Goal: Information Seeking & Learning: Learn about a topic

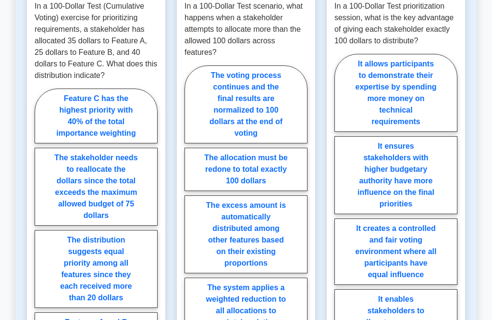
scroll to position [497, 0]
click at [58, 143] on label "Feature C has the highest priority with 40% of the total importance weighting" at bounding box center [96, 115] width 123 height 55
click at [41, 244] on input "Feature C has the highest priority with 40% of the total importance weighting" at bounding box center [38, 247] width 6 height 6
radio input "true"
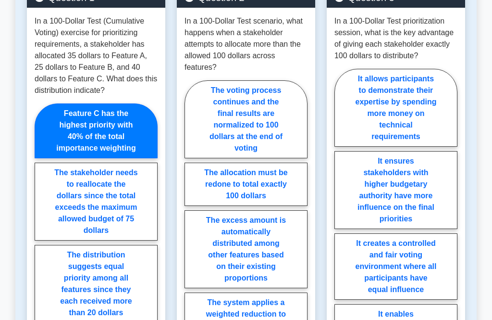
scroll to position [492, 0]
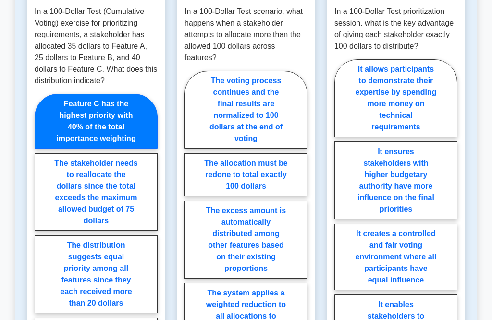
click at [201, 196] on label "The allocation must be redone to total exactly 100 dollars" at bounding box center [246, 174] width 123 height 43
click at [191, 209] on input "The allocation must be redone to total exactly 100 dollars" at bounding box center [188, 212] width 6 height 6
radio input "true"
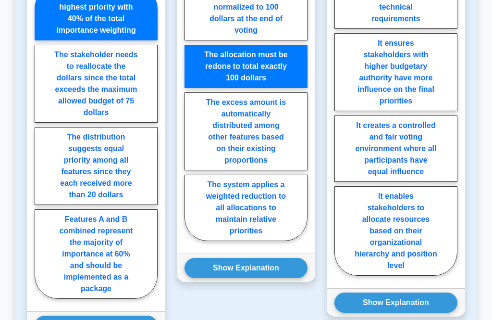
scroll to position [600, 0]
click at [413, 160] on label "It creates a controlled and fair voting environment where all participants have…" at bounding box center [395, 148] width 123 height 66
click at [341, 119] on input "It creates a controlled and fair voting environment where all participants have…" at bounding box center [337, 115] width 6 height 6
radio input "true"
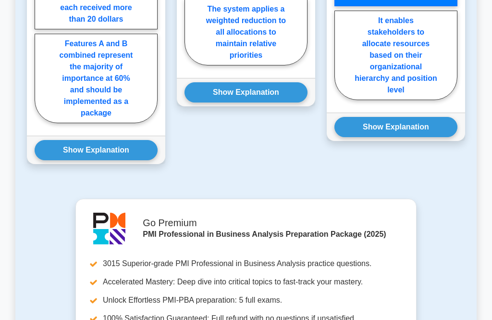
scroll to position [775, 0]
click at [431, 137] on button "Show Explanation" at bounding box center [395, 127] width 123 height 20
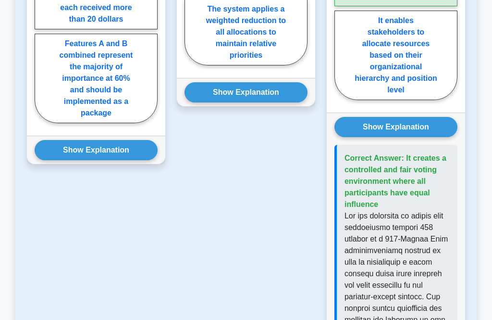
click at [285, 102] on button "Show Explanation" at bounding box center [246, 92] width 123 height 20
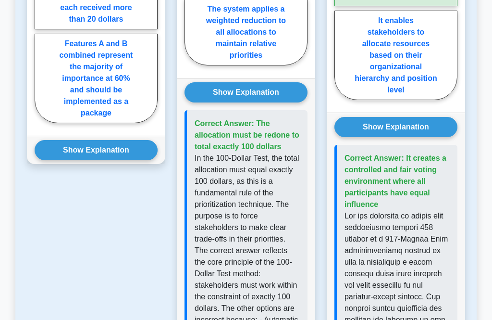
click at [83, 160] on button "Show Explanation" at bounding box center [96, 150] width 123 height 20
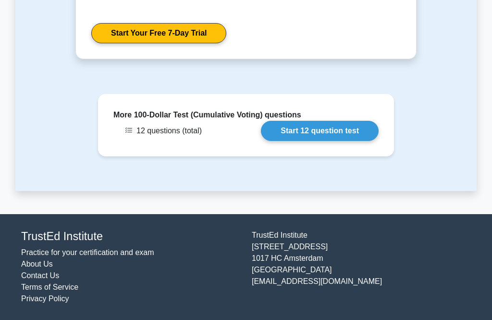
scroll to position [1722, 0]
click at [348, 141] on link "Start 12 question test" at bounding box center [320, 131] width 118 height 20
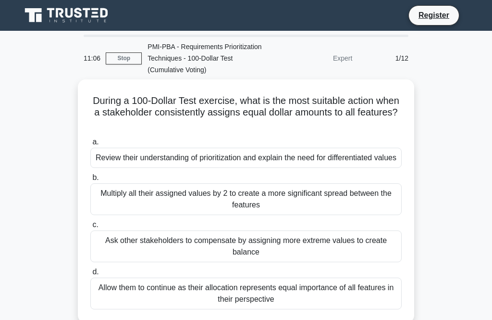
click at [112, 162] on div "Review their understanding of prioritization and explain the need for different…" at bounding box center [245, 158] width 311 height 20
click at [90, 145] on input "a. Review their understanding of prioritization and explain the need for differ…" at bounding box center [90, 142] width 0 height 6
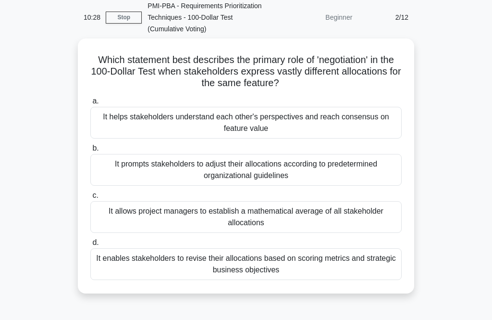
scroll to position [43, 0]
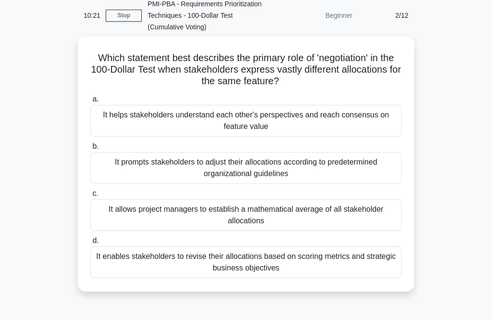
click at [114, 214] on div "It allows project managers to establish a mathematical average of all stakehold…" at bounding box center [245, 215] width 311 height 32
click at [90, 197] on input "c. It allows project managers to establish a mathematical average of all stakeh…" at bounding box center [90, 193] width 0 height 6
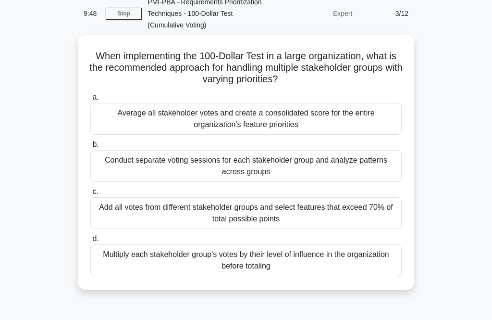
scroll to position [45, 0]
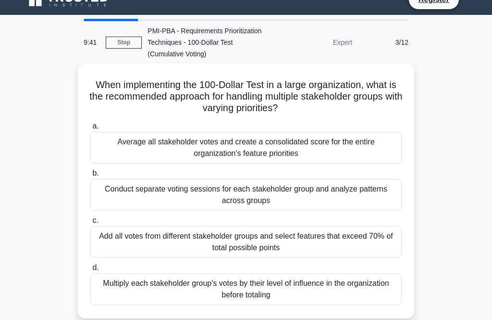
click at [124, 191] on div "Conduct separate voting sessions for each stakeholder group and analyze pattern…" at bounding box center [245, 195] width 311 height 32
click at [90, 177] on input "b. Conduct separate voting sessions for each stakeholder group and analyze patt…" at bounding box center [90, 174] width 0 height 6
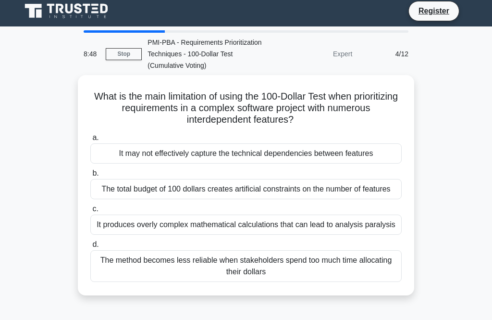
scroll to position [0, 0]
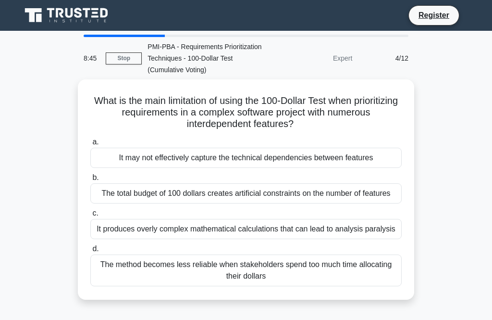
click at [109, 155] on div "It may not effectively capture the technical dependencies between features" at bounding box center [245, 158] width 311 height 20
click at [90, 145] on input "a. It may not effectively capture the technical dependencies between features" at bounding box center [90, 142] width 0 height 6
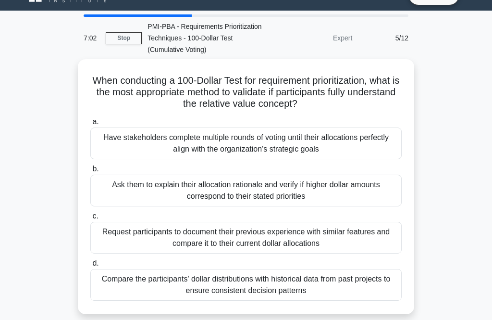
scroll to position [19, 0]
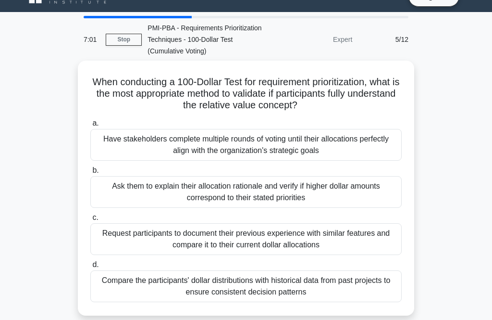
click at [108, 236] on div "Request participants to document their previous experience with similar feature…" at bounding box center [245, 239] width 311 height 32
click at [90, 221] on input "c. Request participants to document their previous experience with similar feat…" at bounding box center [90, 217] width 0 height 6
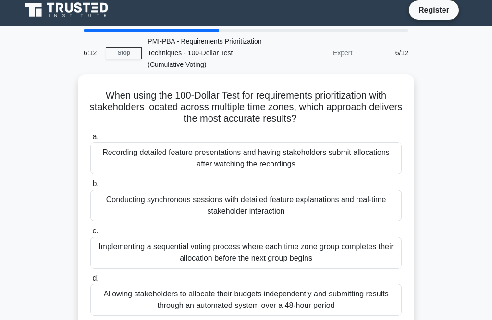
scroll to position [5, 0]
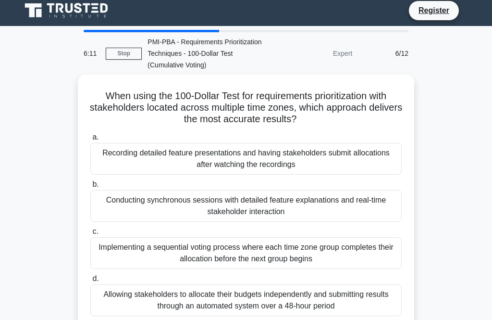
click at [99, 216] on div "Conducting synchronous sessions with detailed feature explanations and real-tim…" at bounding box center [245, 206] width 311 height 32
click at [90, 187] on input "b. Conducting synchronous sessions with detailed feature explanations and real-…" at bounding box center [90, 184] width 0 height 6
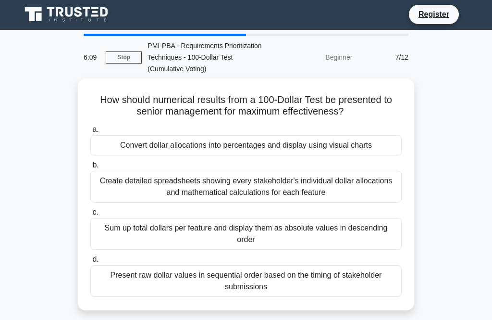
scroll to position [0, 0]
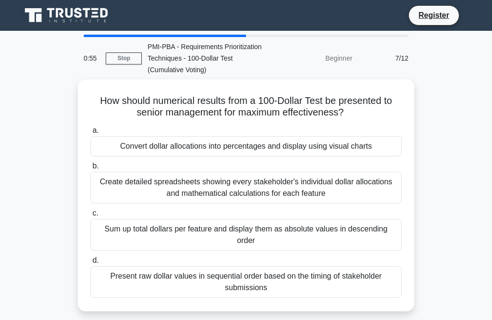
click at [66, 199] on div "How should numerical results from a 100-Dollar Test be presented to senior mana…" at bounding box center [245, 200] width 461 height 243
click at [117, 200] on div "Create detailed spreadsheets showing every stakeholder's individual dollar allo…" at bounding box center [245, 188] width 311 height 32
click at [90, 169] on input "b. Create detailed spreadsheets showing every stakeholder's individual dollar a…" at bounding box center [90, 166] width 0 height 6
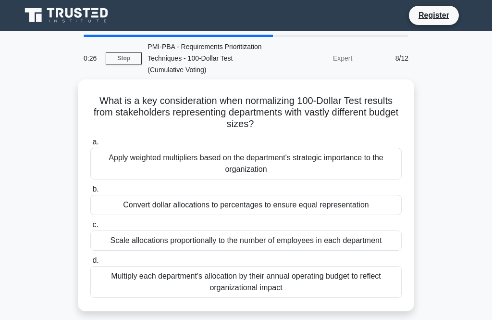
click at [110, 165] on div "Apply weighted multipliers based on the department's strategic importance to th…" at bounding box center [245, 164] width 311 height 32
click at [90, 145] on input "a. Apply weighted multipliers based on the department's strategic importance to…" at bounding box center [90, 142] width 0 height 6
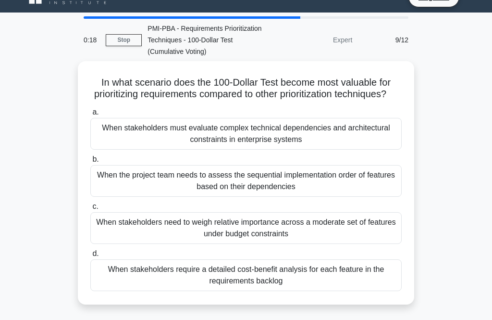
scroll to position [22, 0]
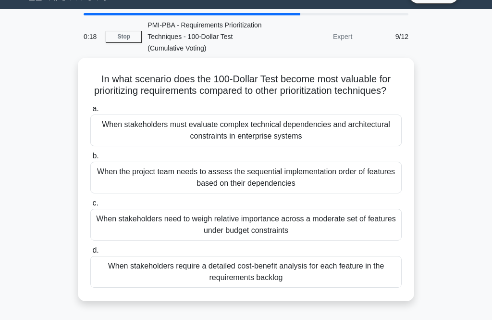
click at [87, 170] on div "b. When the project team needs to assess the sequential implementation order of…" at bounding box center [246, 171] width 323 height 43
click at [129, 240] on div "When stakeholders need to weigh relative importance across a moderate set of fe…" at bounding box center [245, 225] width 311 height 32
click at [90, 206] on input "c. When stakeholders need to weigh relative importance across a moderate set of…" at bounding box center [90, 203] width 0 height 6
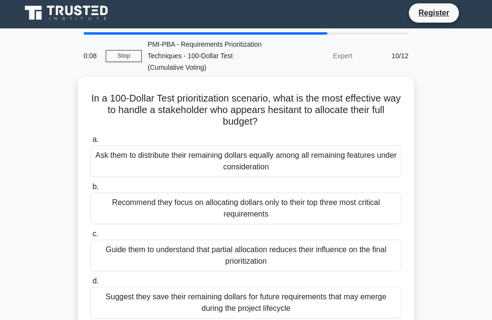
scroll to position [0, 0]
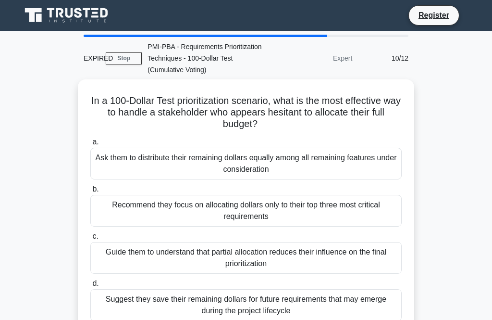
click at [115, 304] on div "Suggest they save their remaining dollars for future requirements that may emer…" at bounding box center [245, 305] width 311 height 32
click at [90, 286] on input "d. Suggest they save their remaining dollars for future requirements that may e…" at bounding box center [90, 283] width 0 height 6
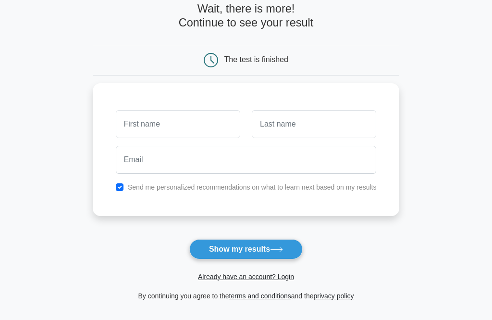
scroll to position [52, 0]
click at [116, 183] on input "checkbox" at bounding box center [120, 187] width 8 height 8
checkbox input "false"
click at [198, 248] on button "Show my results" at bounding box center [245, 249] width 113 height 20
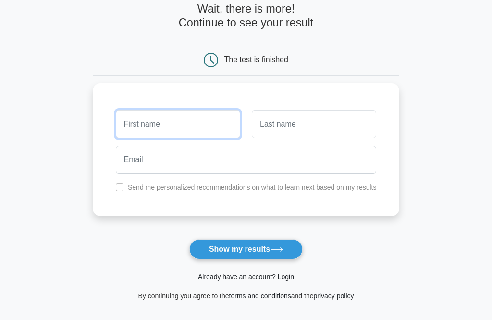
scroll to position [51, 0]
type input "Kk"
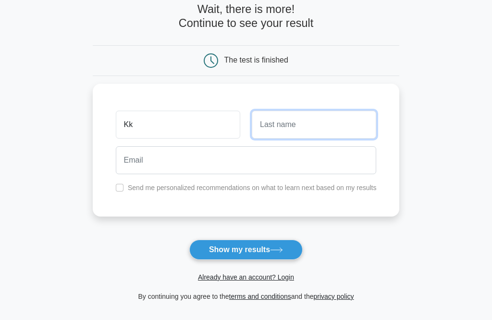
click at [337, 119] on input "text" at bounding box center [314, 125] width 124 height 28
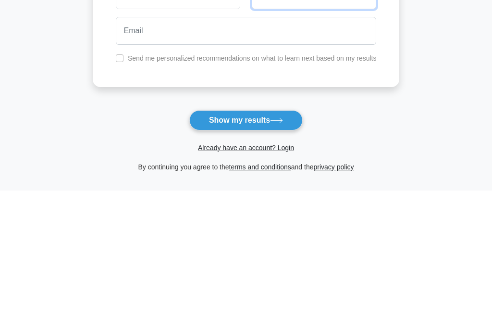
type input "Kan"
click at [280, 247] on icon at bounding box center [276, 249] width 13 height 5
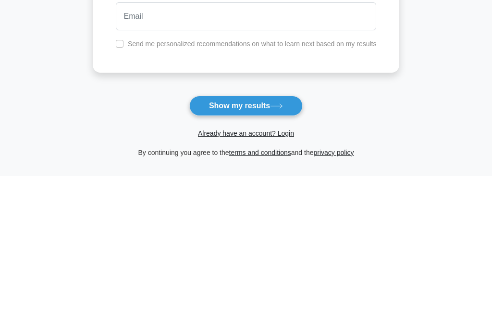
click at [344, 260] on div "Already have an account? Login" at bounding box center [246, 271] width 307 height 23
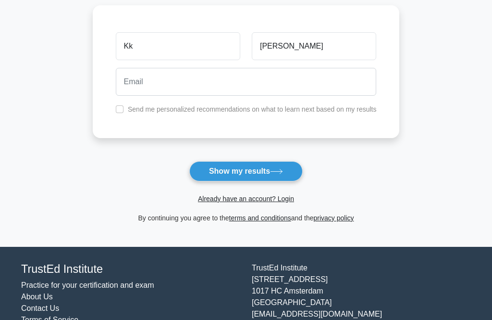
click at [257, 173] on button "Show my results" at bounding box center [245, 171] width 113 height 20
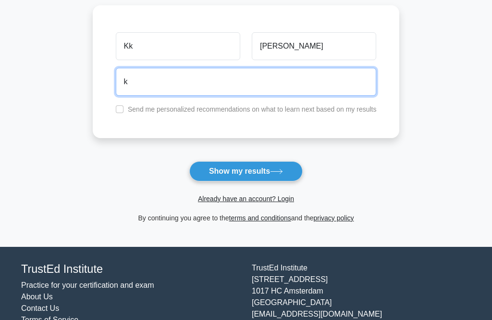
type input "krittikaka@hotmail.com"
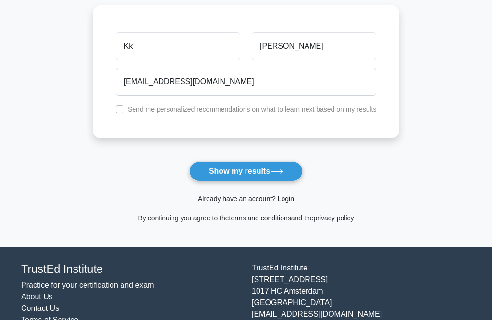
click at [259, 170] on button "Show my results" at bounding box center [245, 171] width 113 height 20
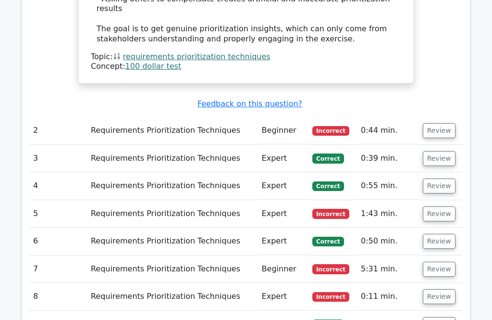
scroll to position [1230, 0]
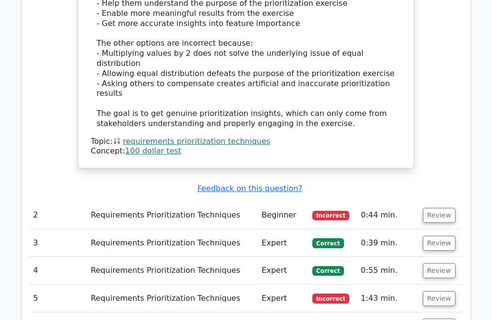
click at [438, 208] on button "Review" at bounding box center [439, 215] width 33 height 15
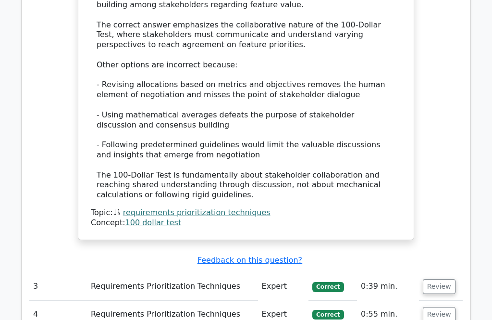
scroll to position [1661, 0]
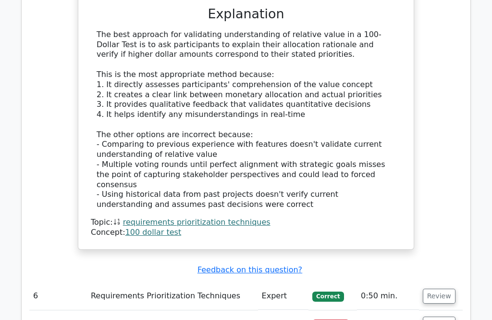
scroll to position [2253, 0]
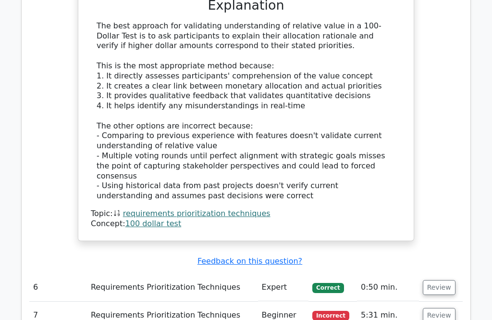
click at [445, 308] on button "Review" at bounding box center [439, 315] width 33 height 15
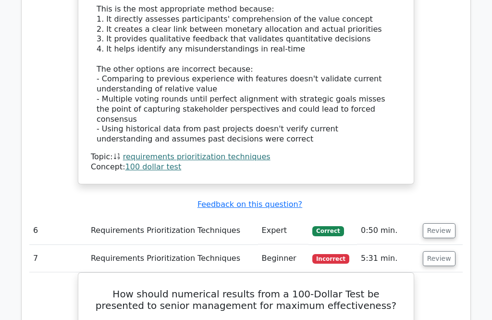
scroll to position [2310, 0]
click at [446, 252] on button "Review" at bounding box center [439, 259] width 33 height 15
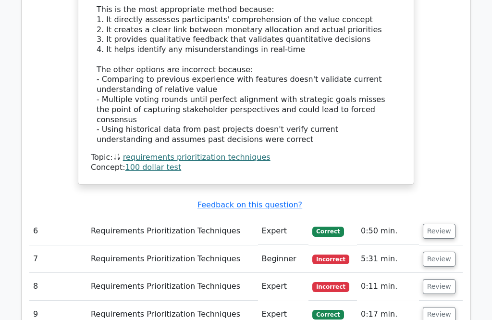
click at [446, 279] on button "Review" at bounding box center [439, 286] width 33 height 15
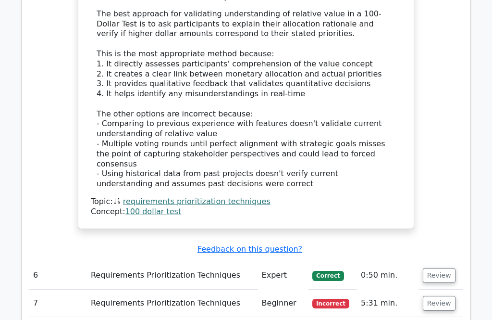
scroll to position [2272, 0]
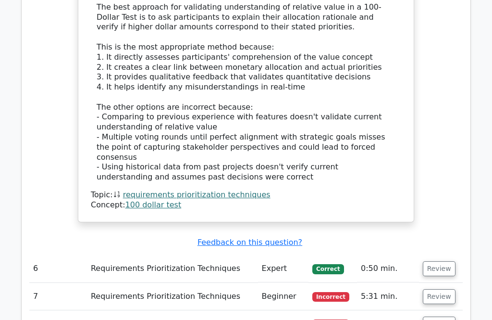
click at [445, 261] on button "Review" at bounding box center [439, 268] width 33 height 15
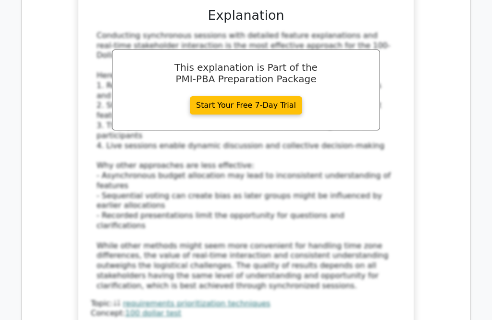
scroll to position [2785, 0]
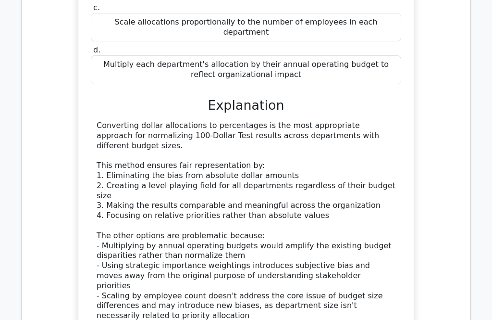
scroll to position [3861, 0]
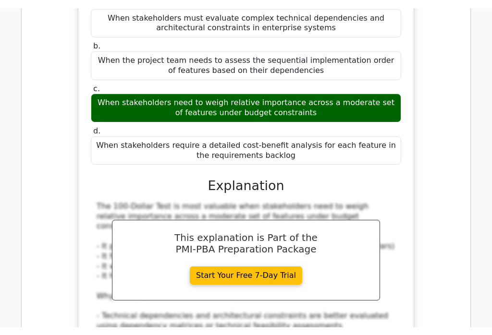
scroll to position [4345, 0]
